Goal: Task Accomplishment & Management: Manage account settings

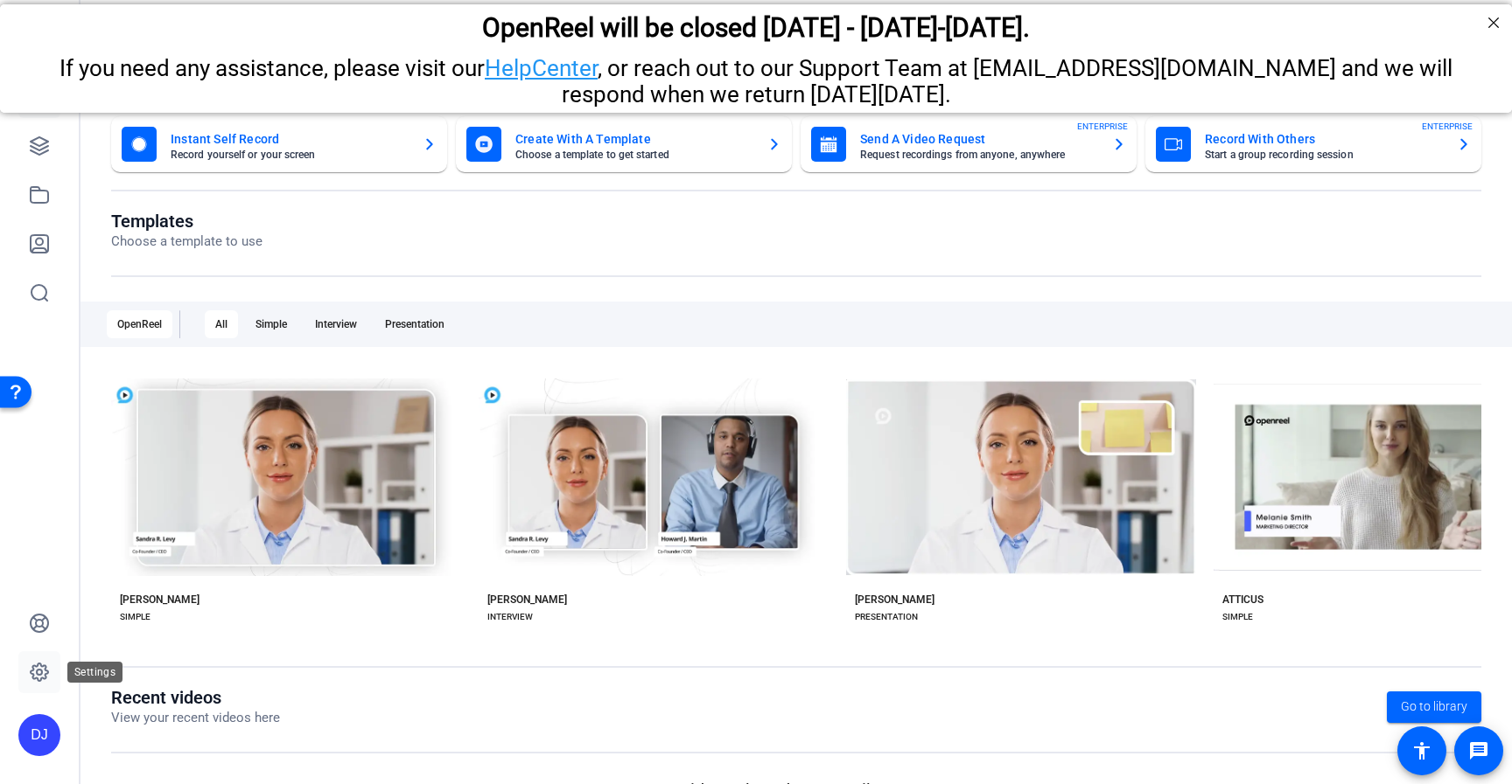
click at [41, 680] on icon at bounding box center [39, 672] width 17 height 17
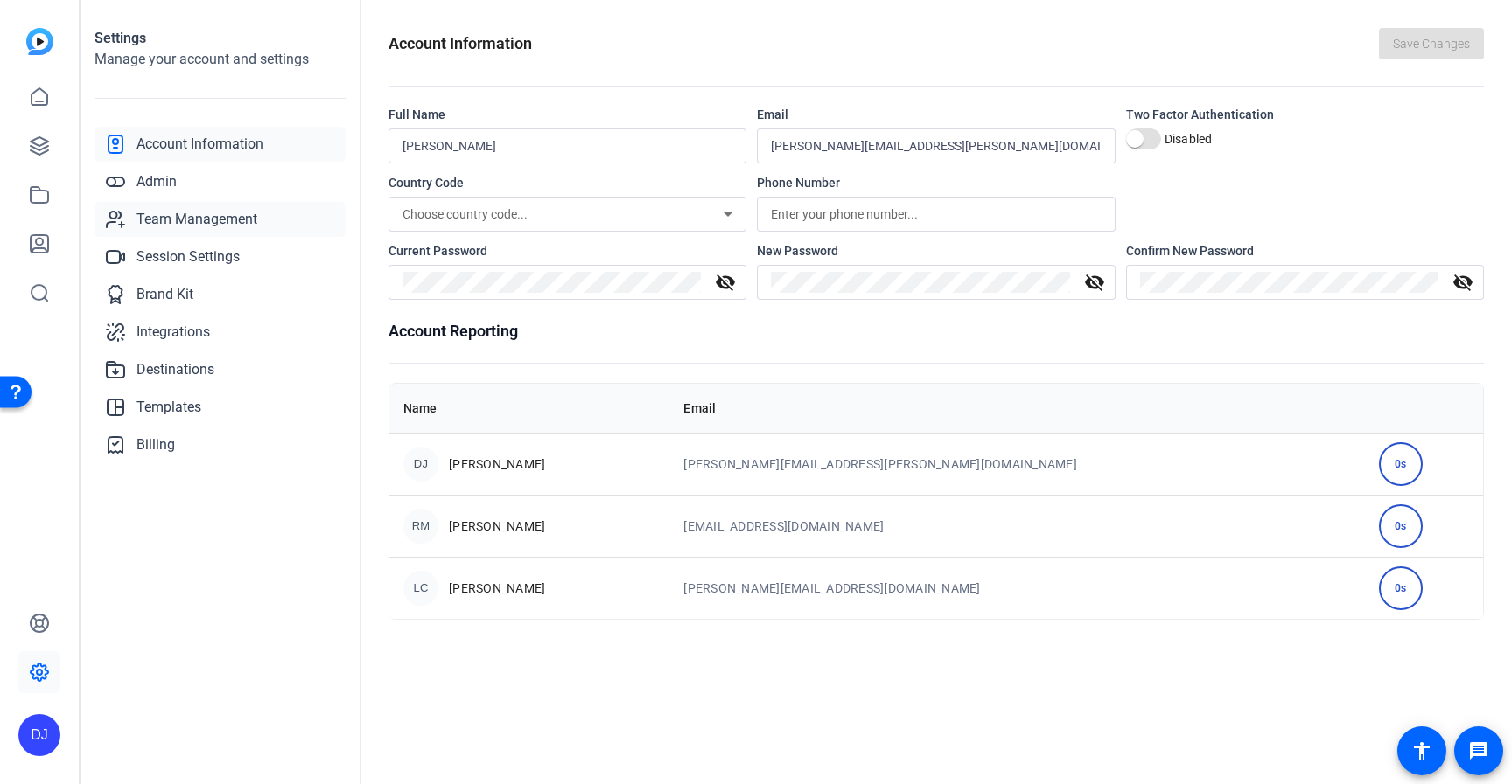
click at [146, 224] on span "Team Management" at bounding box center [196, 219] width 120 height 21
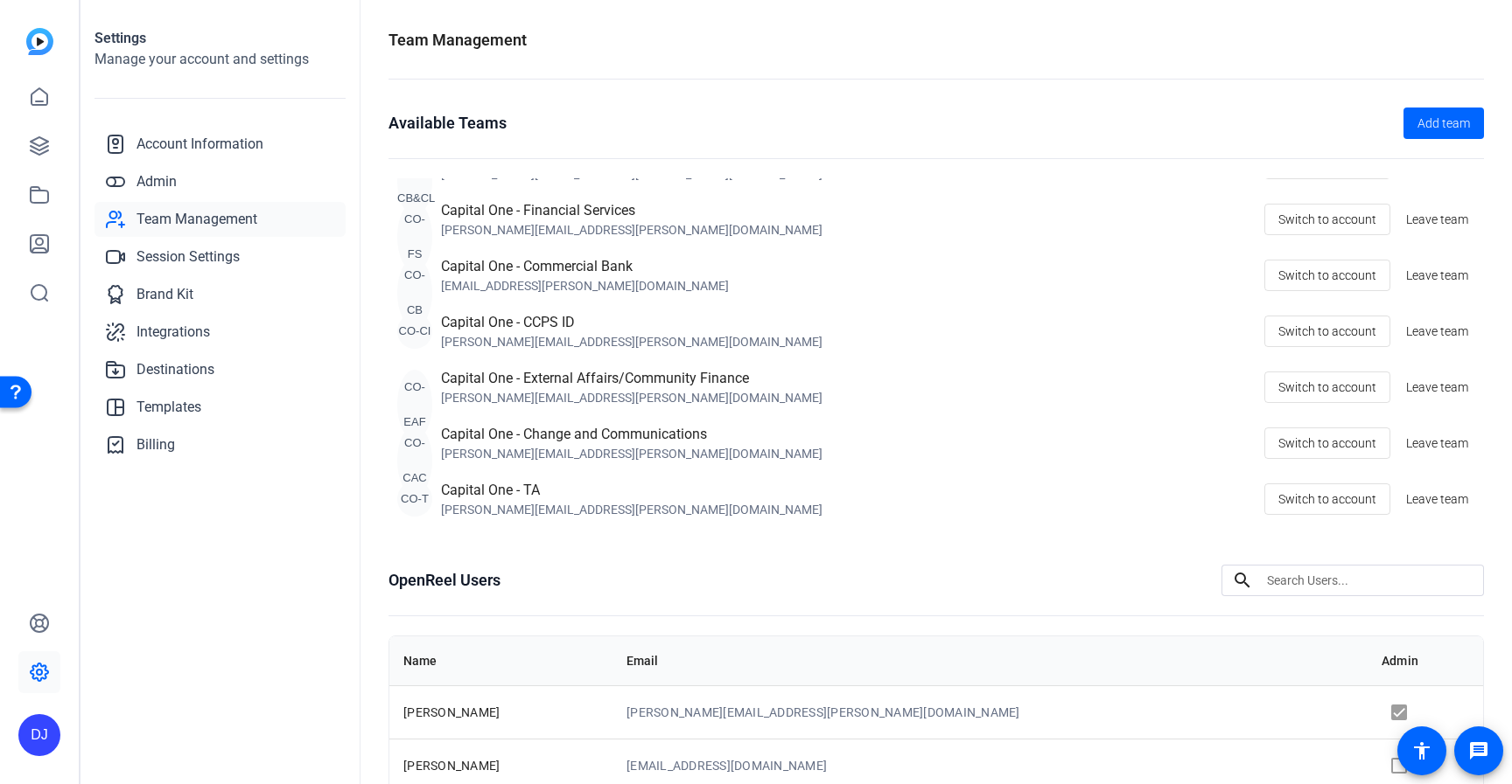
scroll to position [673, 0]
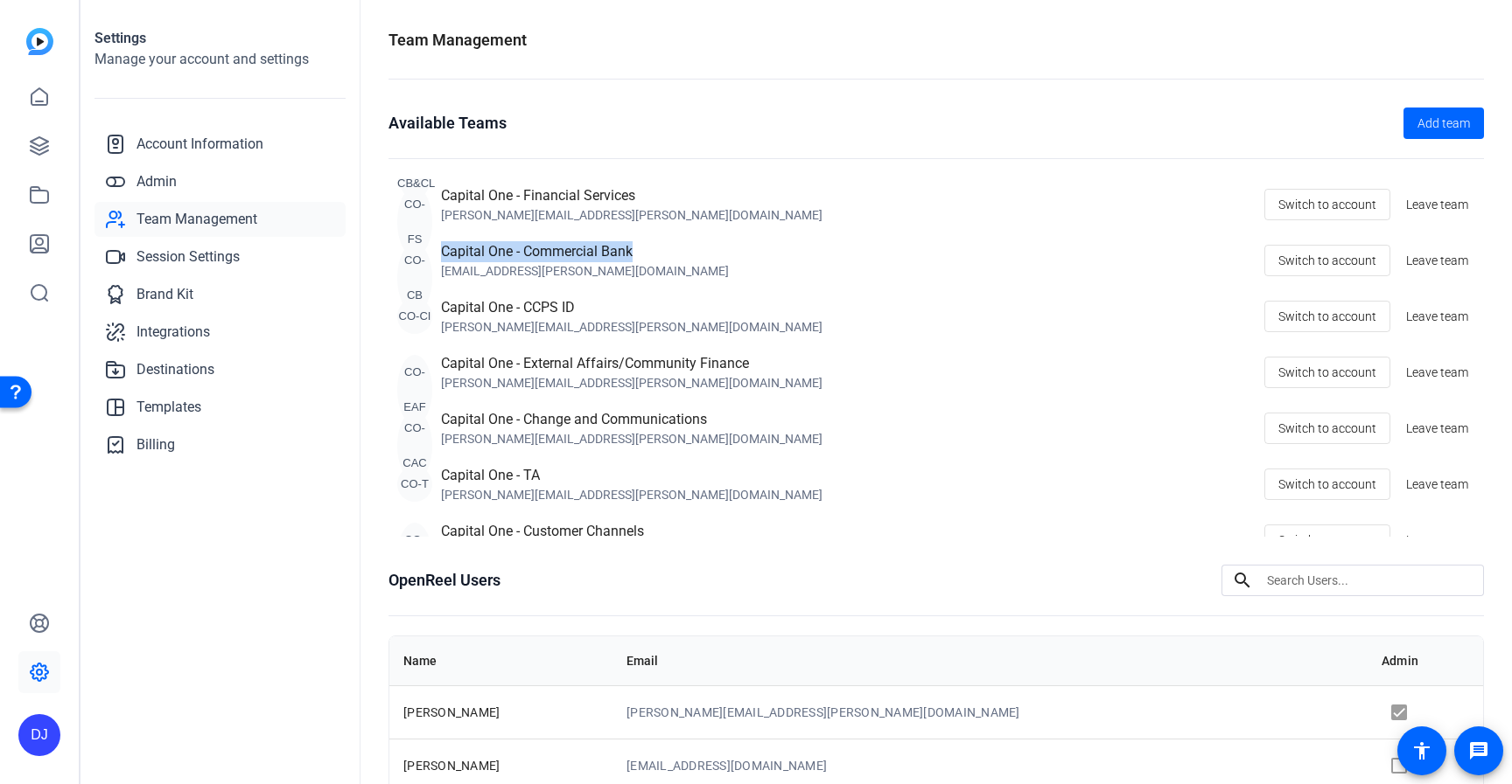
drag, startPoint x: 651, startPoint y: 253, endPoint x: 445, endPoint y: 251, distance: 206.0
click at [445, 251] on div "CO-CB Capital One - Commercial Bank [EMAIL_ADDRESS][PERSON_NAME][DOMAIN_NAME] S…" at bounding box center [936, 261] width 1078 height 39
copy div "Capital One - Commercial Bank"
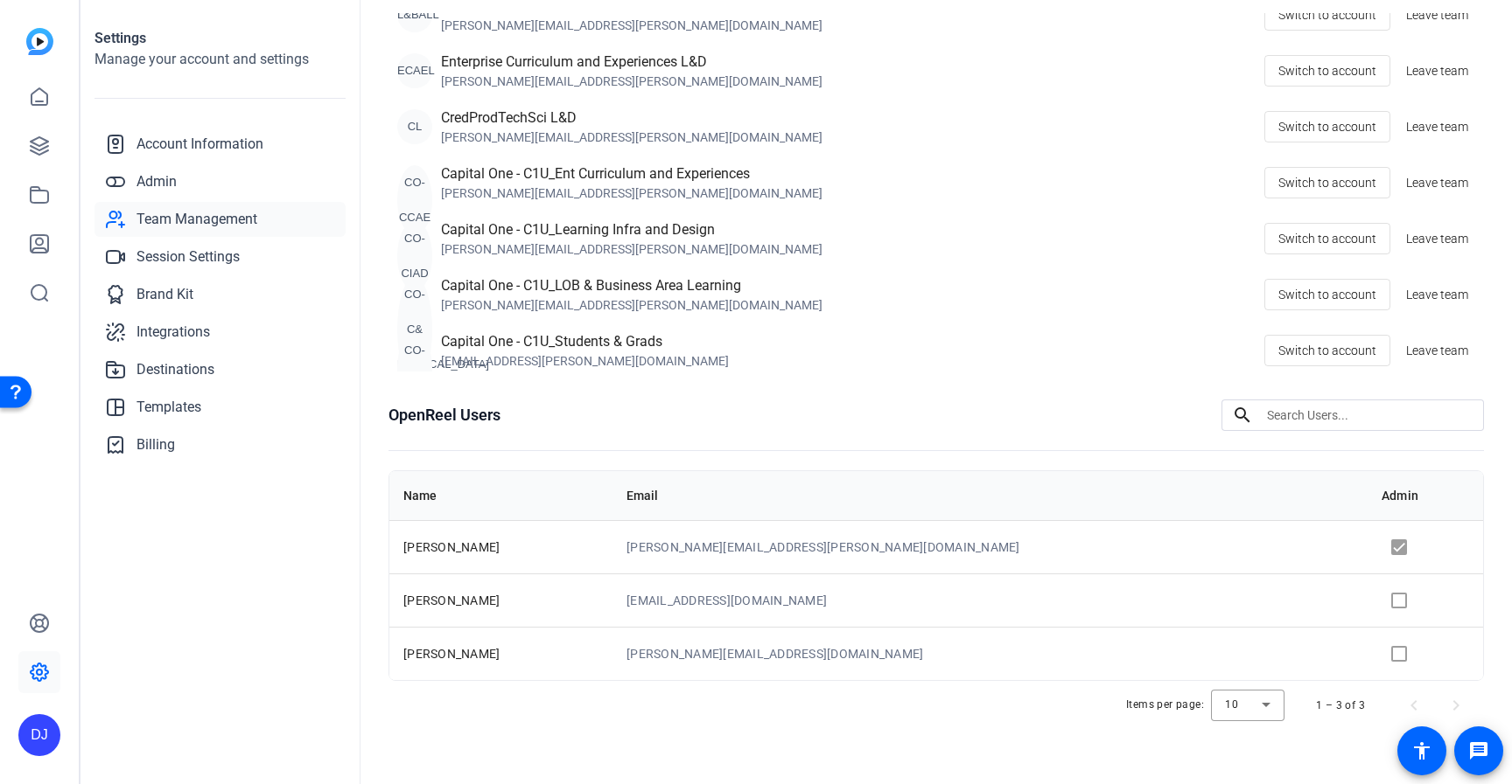
scroll to position [195, 0]
